Goal: Find specific page/section: Find specific page/section

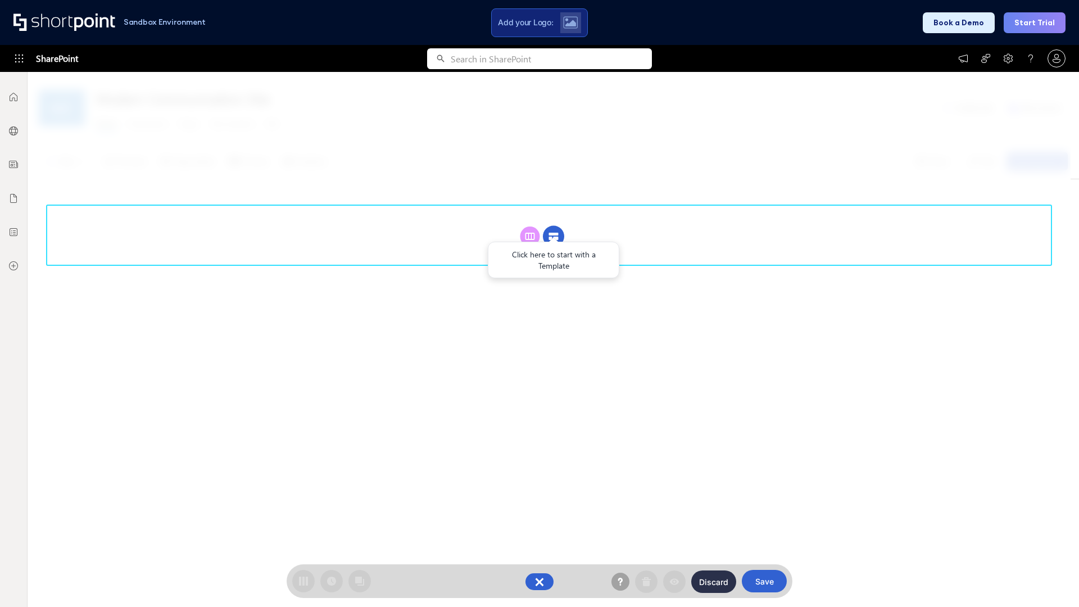
click at [554, 236] on circle at bounding box center [553, 236] width 21 height 21
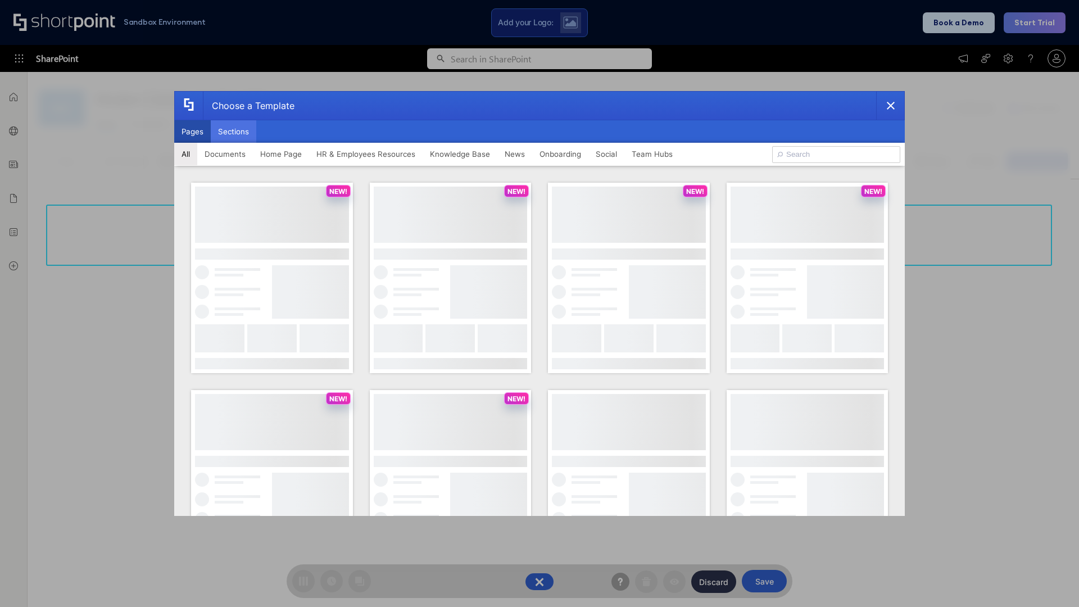
click at [233, 132] on button "Sections" at bounding box center [234, 131] width 46 height 22
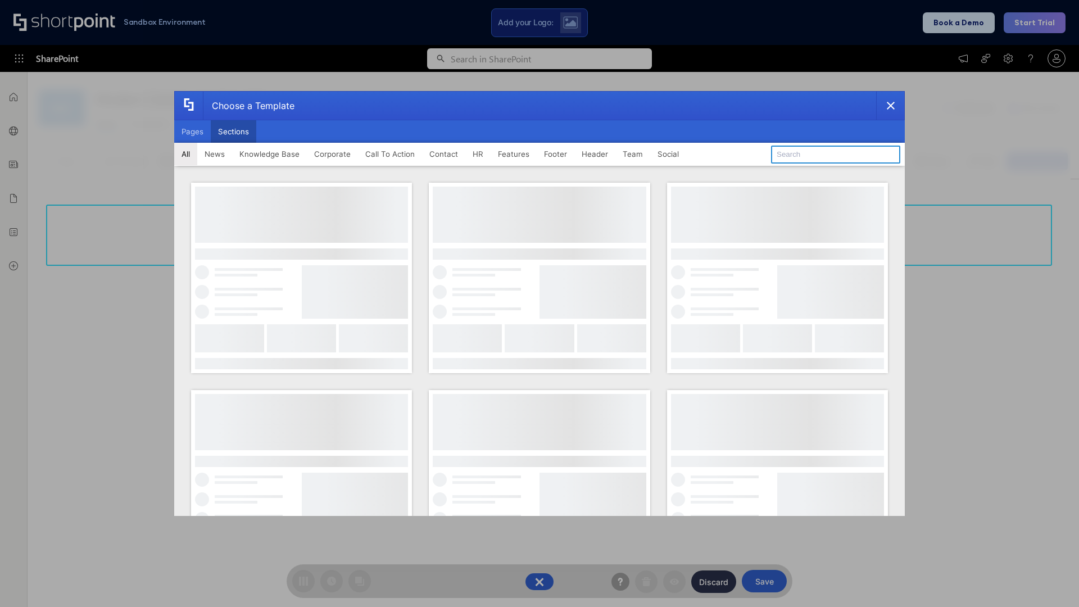
type input "Meet The Team 2"
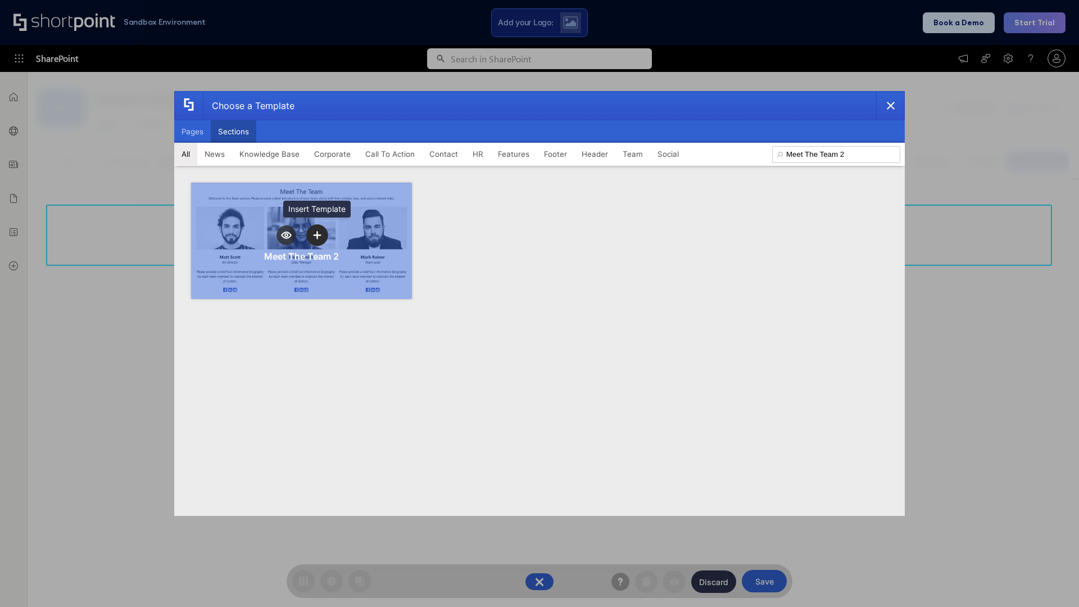
click at [317, 235] on icon "template selector" at bounding box center [317, 235] width 8 height 8
